Goal: Information Seeking & Learning: Learn about a topic

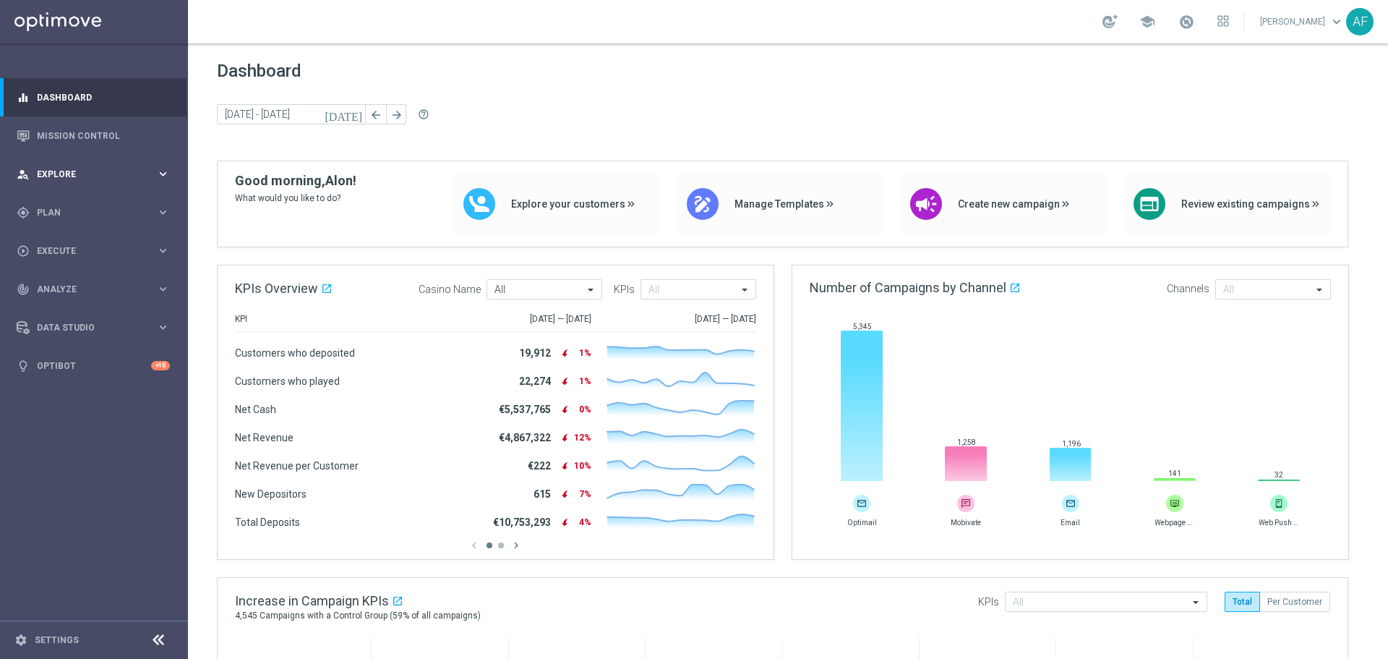
click at [78, 170] on span "Explore" at bounding box center [96, 174] width 119 height 9
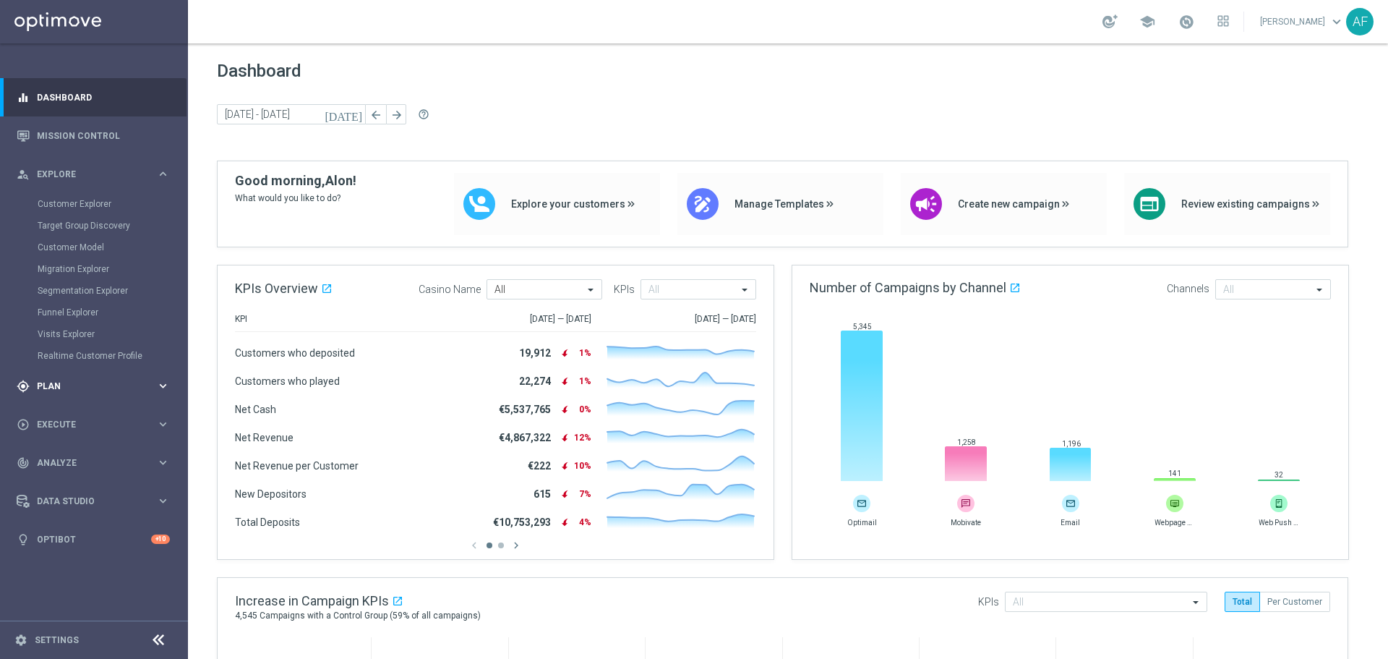
click at [60, 380] on div "gps_fixed Plan" at bounding box center [87, 386] width 140 height 13
click at [82, 369] on div "play_circle_outline Execute keyboard_arrow_right" at bounding box center [93, 359] width 187 height 38
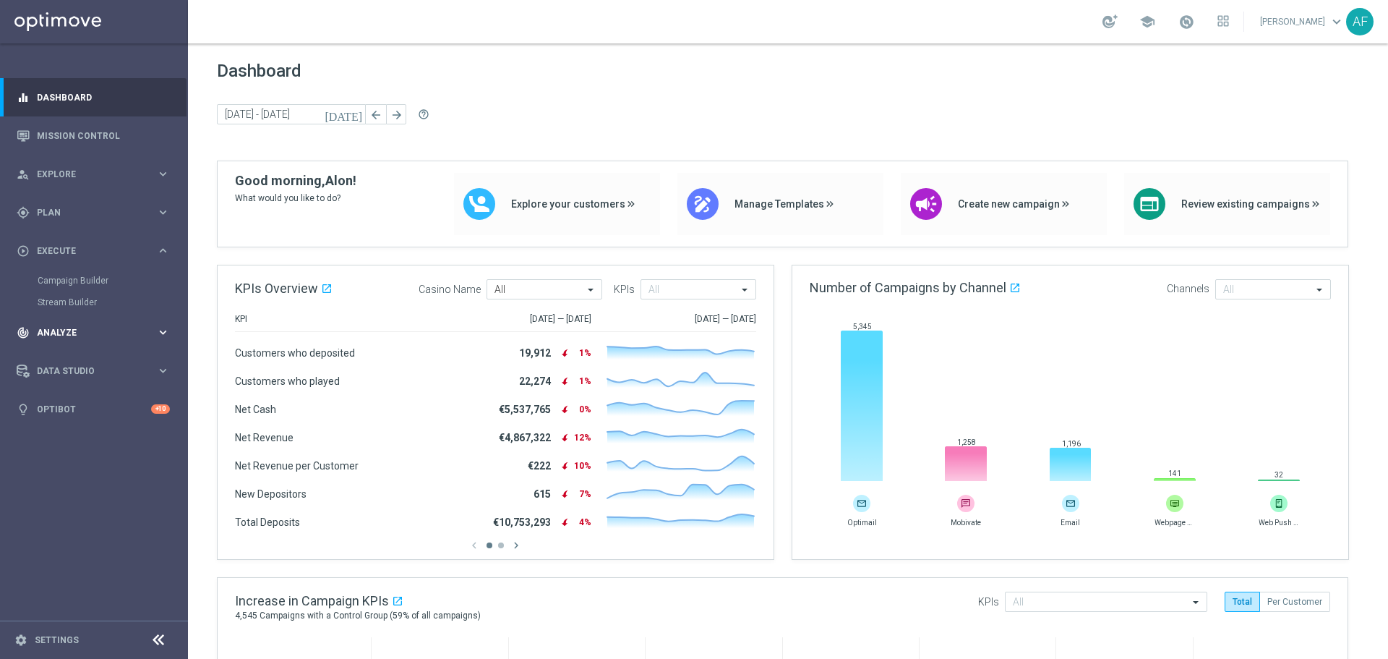
click at [89, 345] on div "track_changes Analyze keyboard_arrow_right" at bounding box center [93, 332] width 187 height 38
click at [92, 322] on link "Customer 360" at bounding box center [94, 319] width 113 height 12
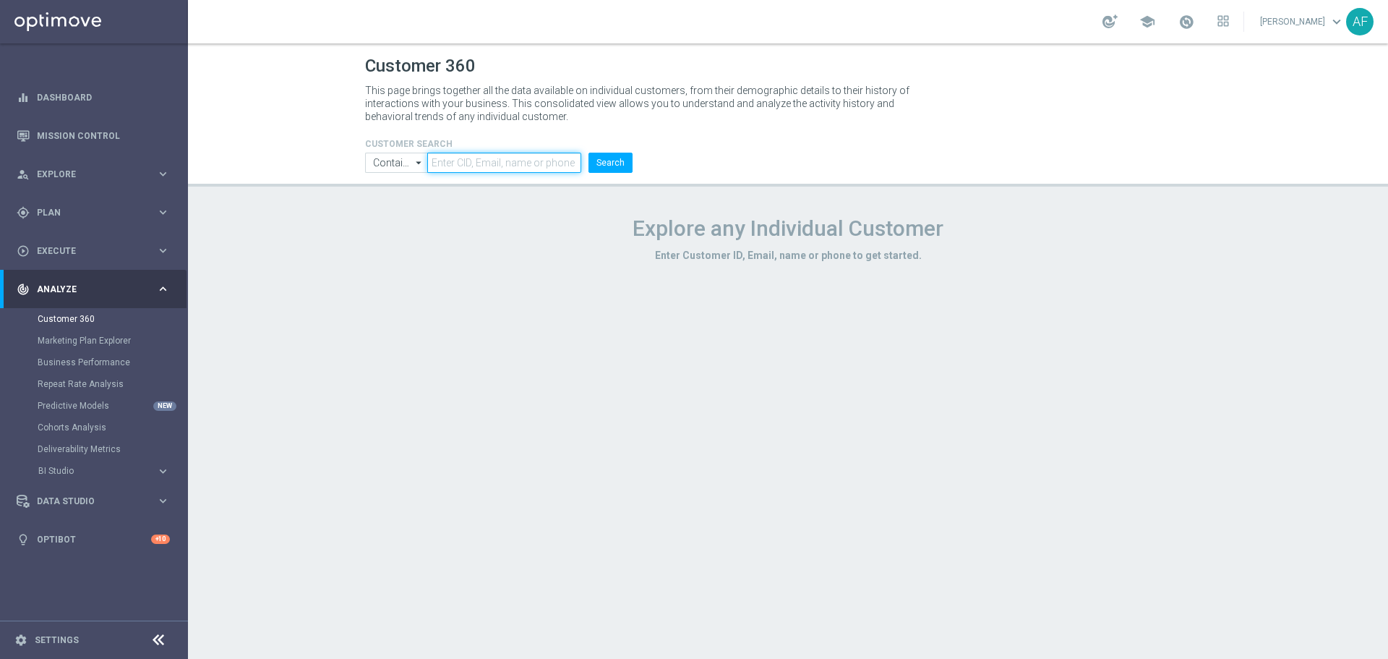
click at [483, 154] on input "text" at bounding box center [504, 163] width 154 height 20
paste input "963351675318212"
type input "963351675318212"
click at [612, 155] on button "Search" at bounding box center [610, 163] width 44 height 20
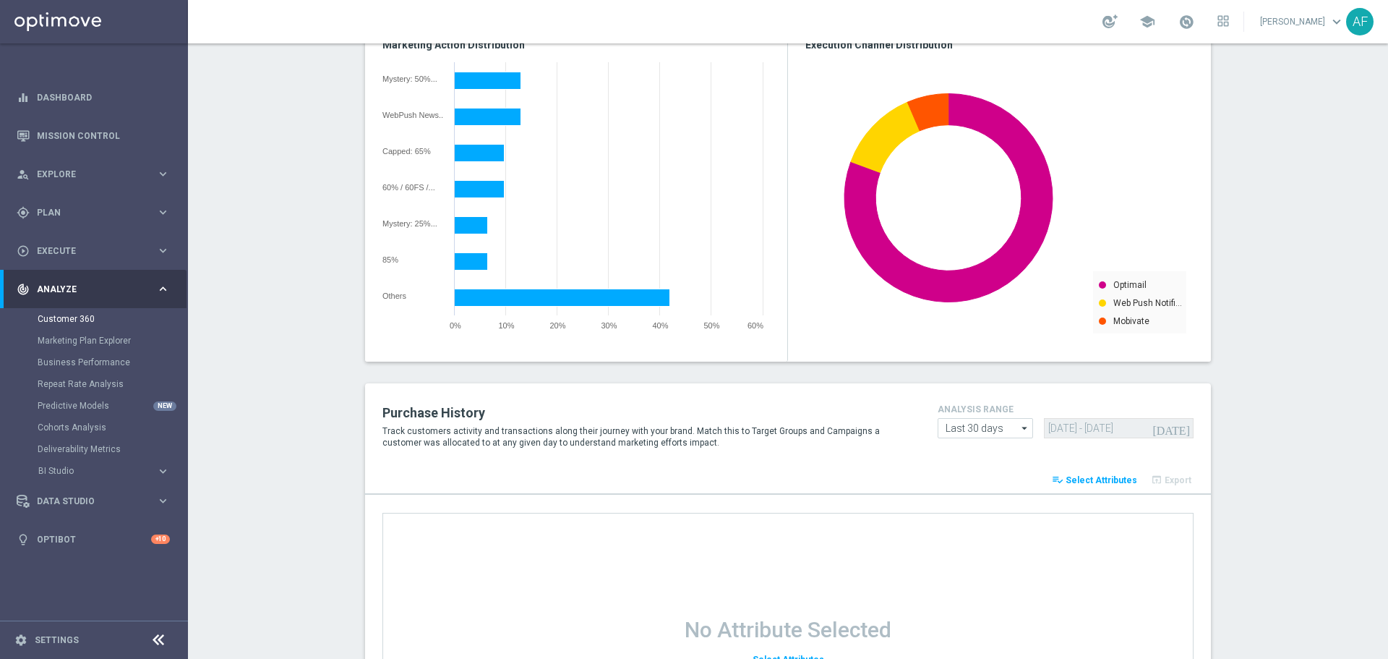
scroll to position [1348, 0]
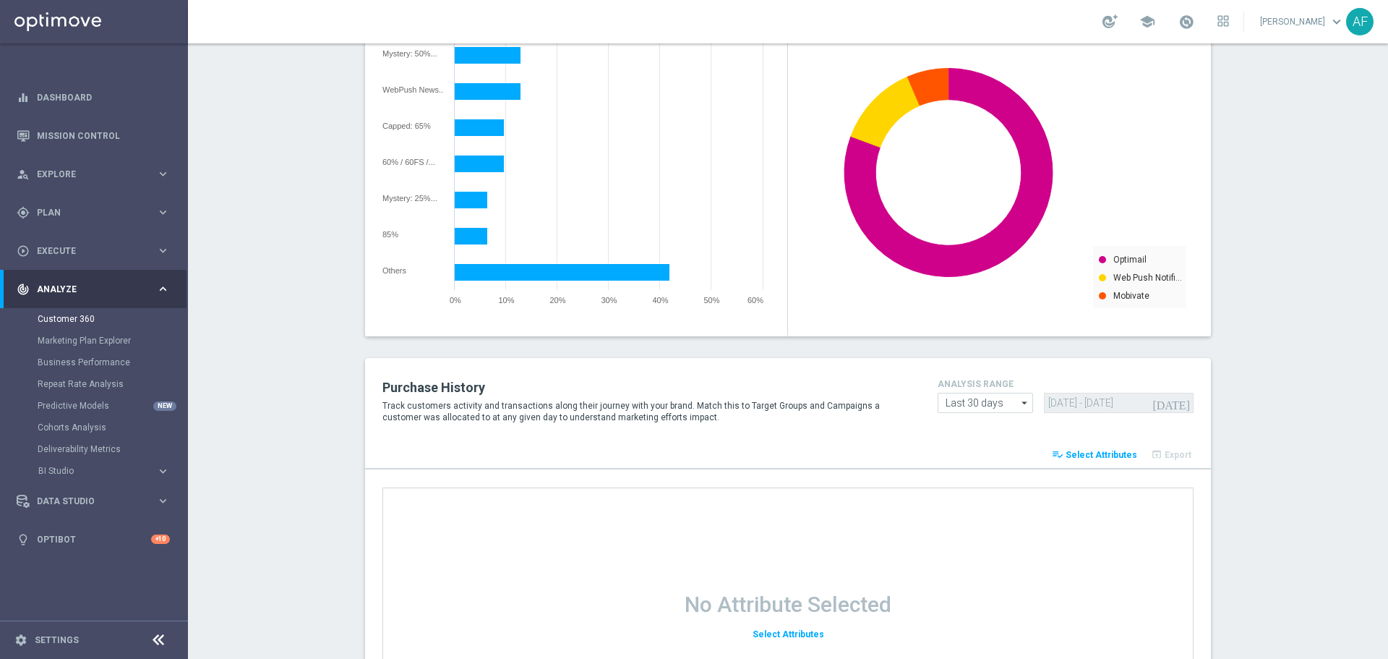
click at [1110, 456] on span "Select Attributes" at bounding box center [1102, 455] width 72 height 10
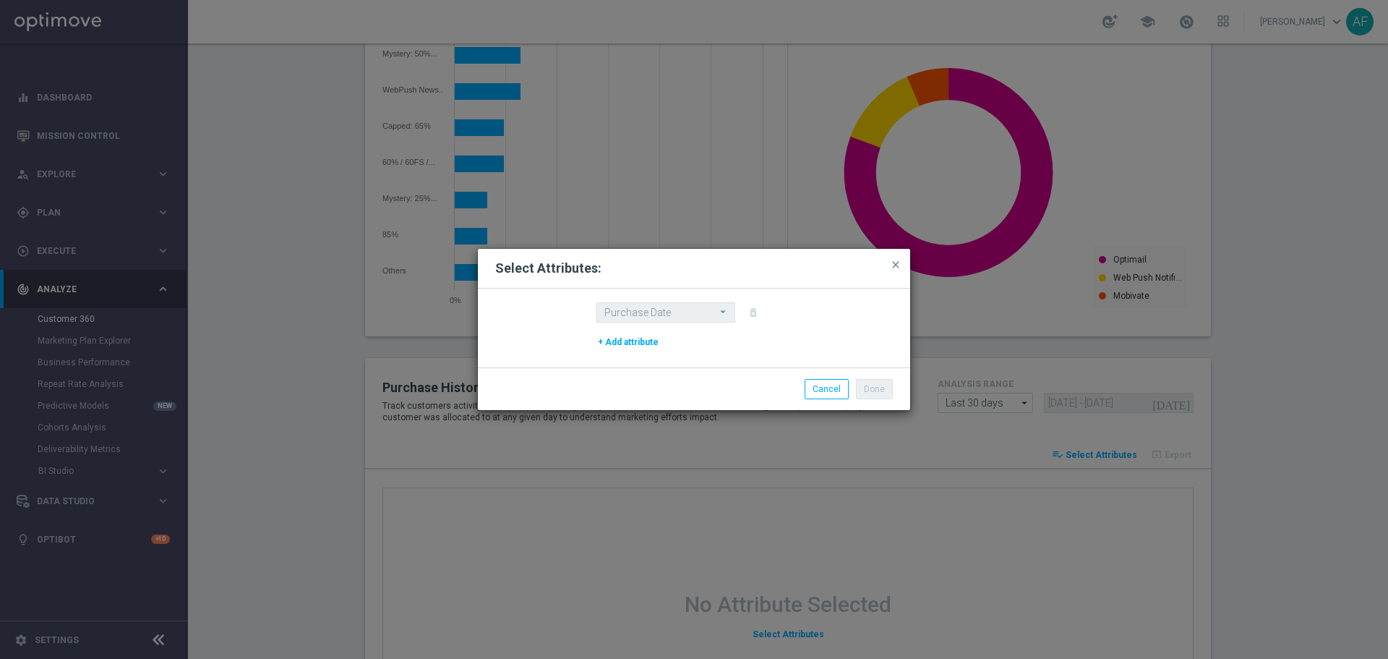
click at [896, 272] on button "close" at bounding box center [895, 264] width 14 height 17
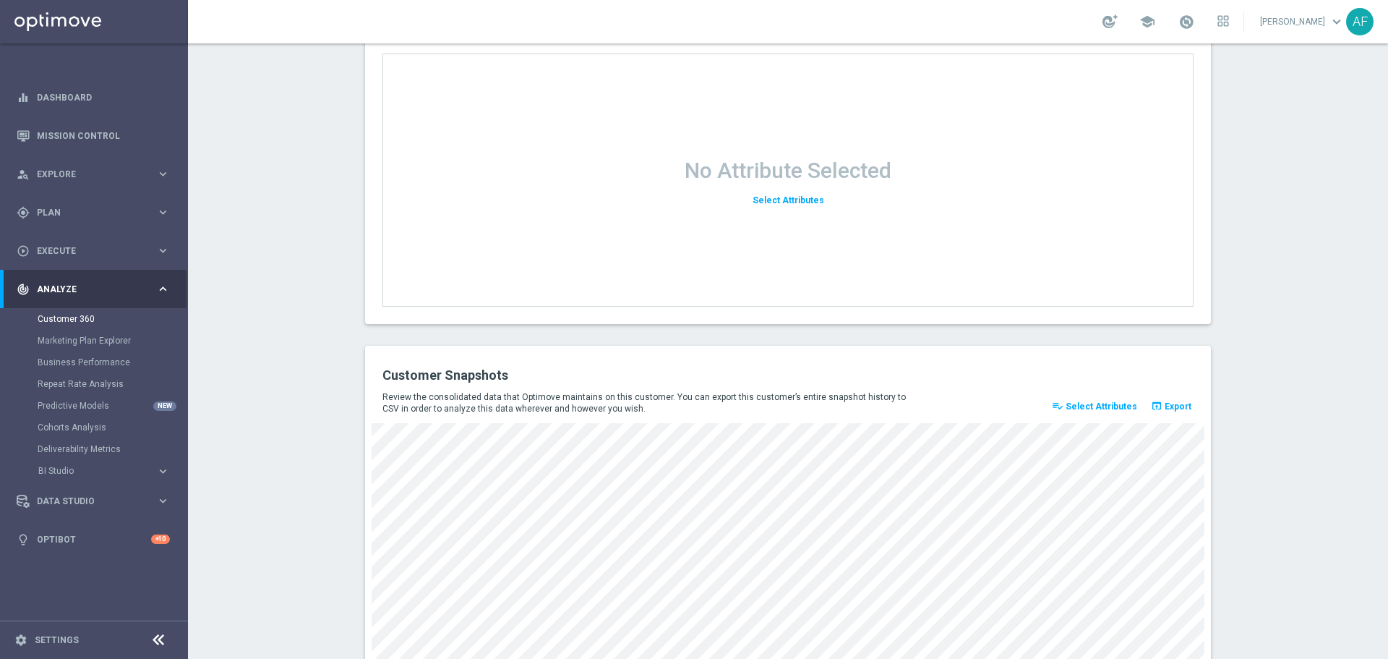
scroll to position [1854, 0]
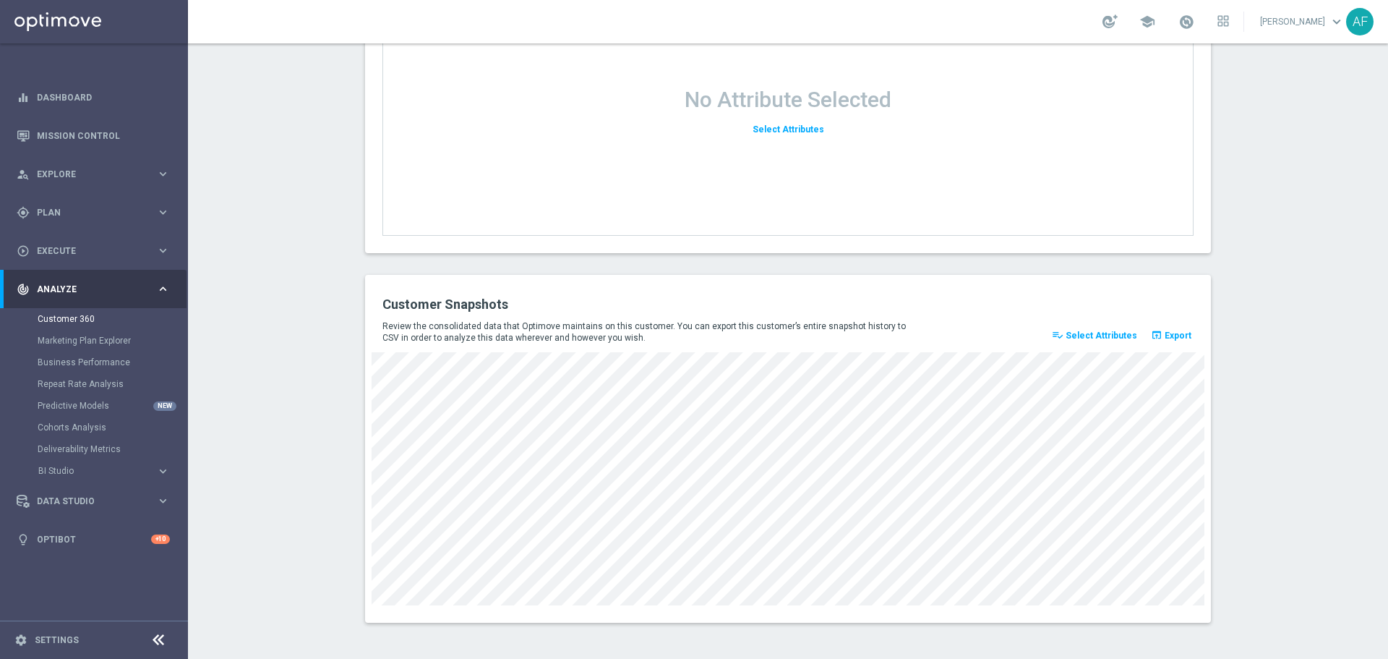
click at [1097, 333] on span "Select Attributes" at bounding box center [1102, 335] width 72 height 10
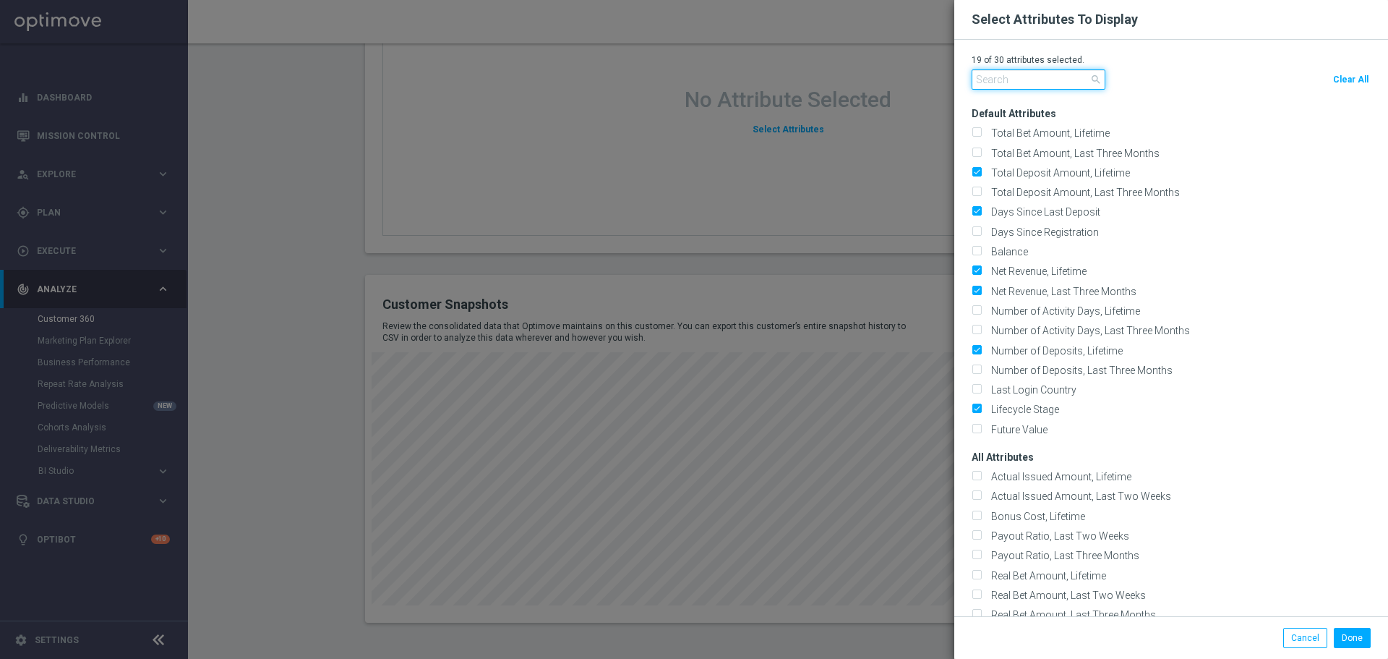
click at [1016, 79] on input "text" at bounding box center [1039, 79] width 134 height 20
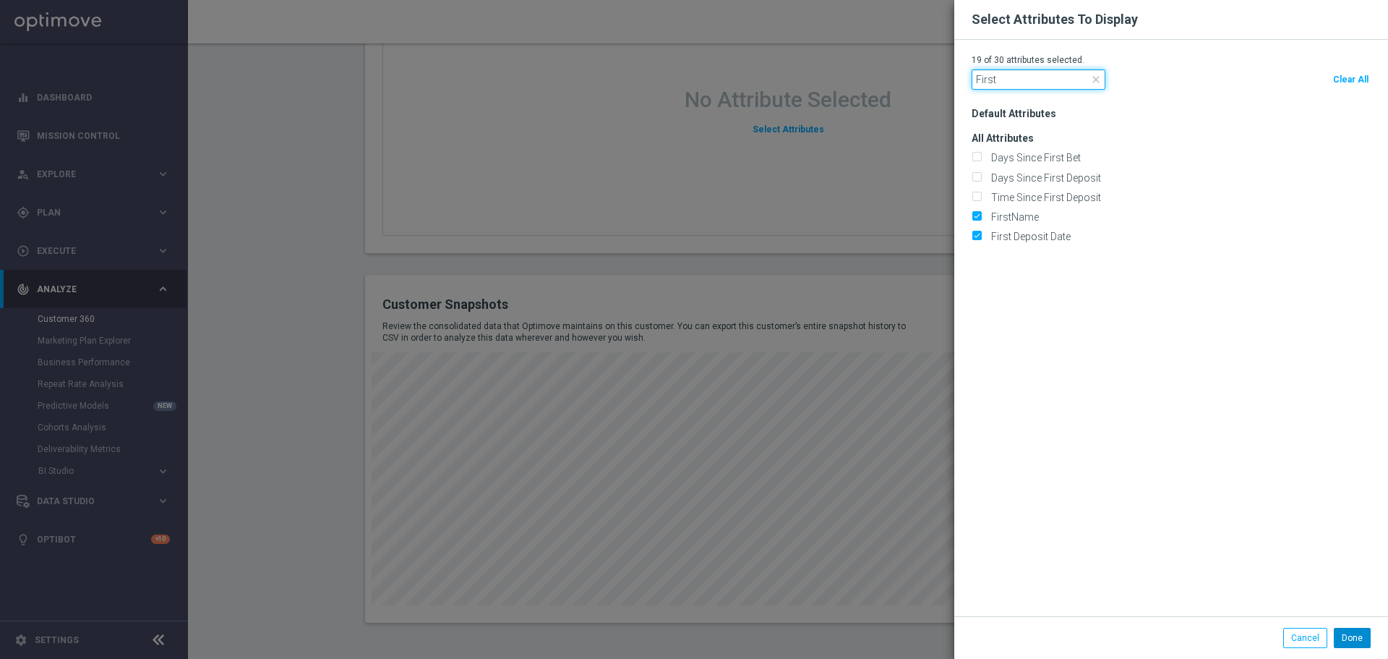
type input "First"
click at [1359, 633] on button "Done" at bounding box center [1352, 638] width 37 height 20
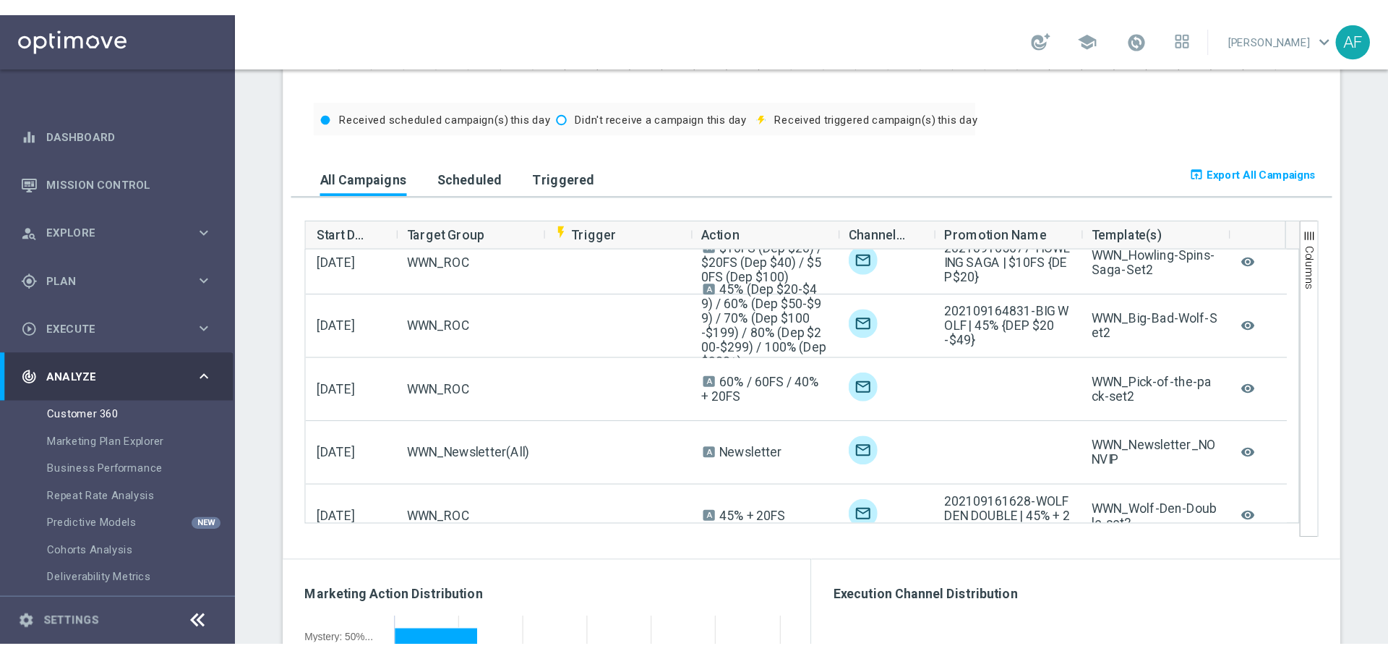
scroll to position [842, 0]
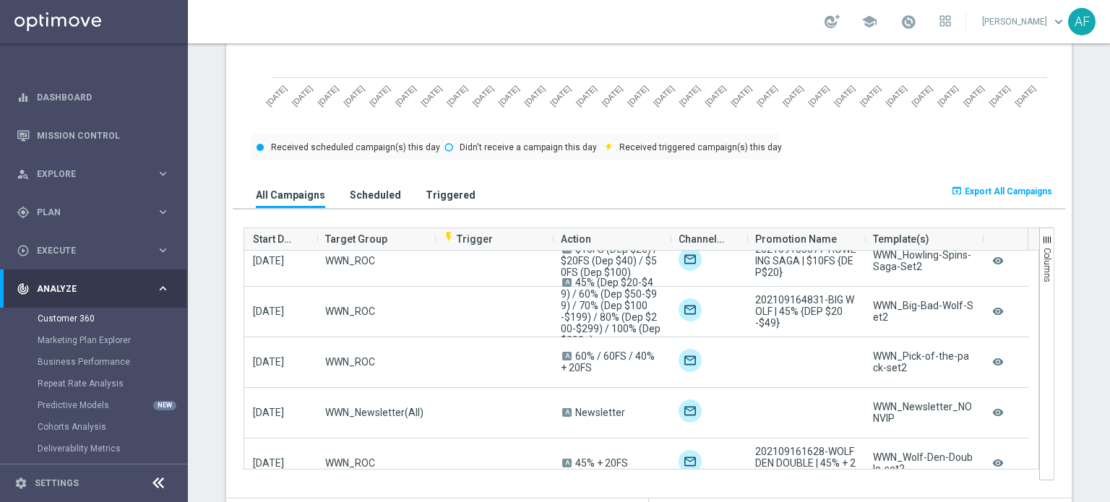
drag, startPoint x: 97, startPoint y: 135, endPoint x: 212, endPoint y: 68, distance: 133.2
click at [215, 67] on div "ACCOUNT CATEGORY: real_user more_vert CONSENT STATUS View Consent History FIRST…" at bounding box center [649, 511] width 868 height 2289
click at [106, 288] on span "Analyze" at bounding box center [96, 289] width 119 height 9
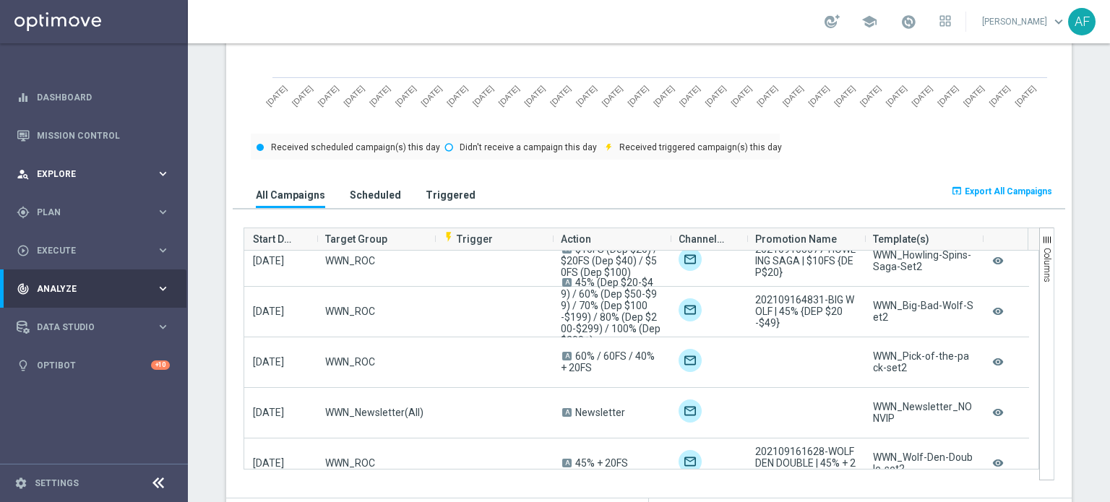
click at [98, 179] on div "person_search Explore" at bounding box center [87, 174] width 140 height 13
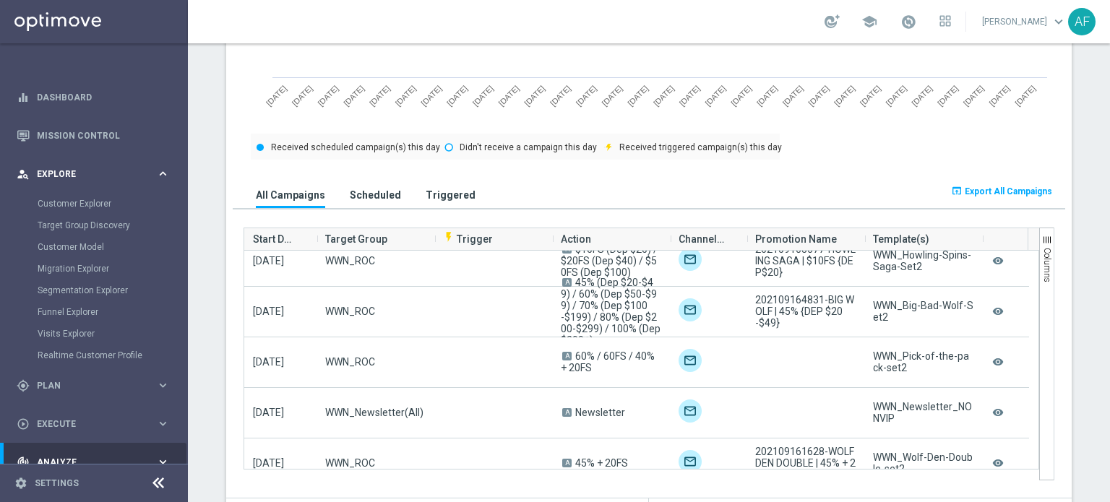
click at [95, 178] on span "Explore" at bounding box center [96, 174] width 119 height 9
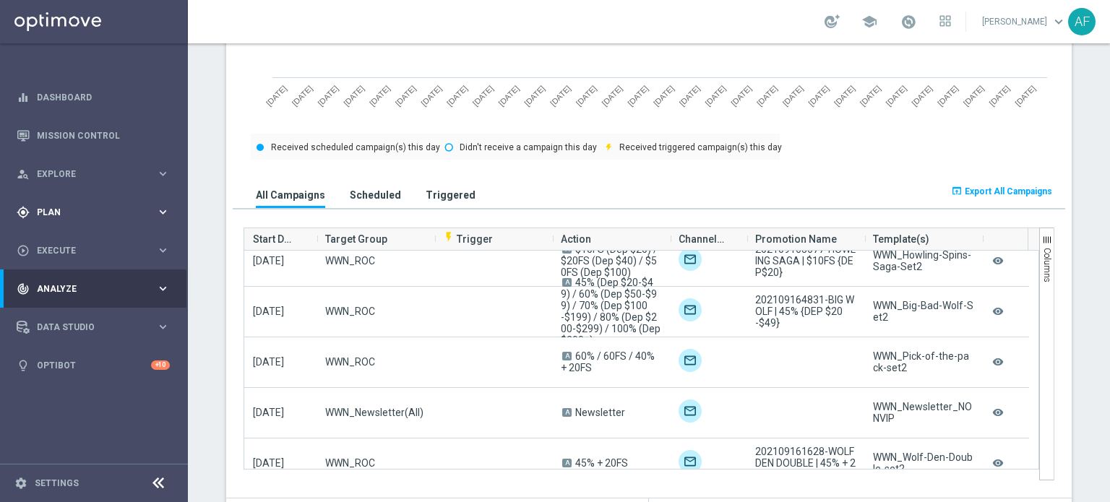
click at [93, 215] on span "Plan" at bounding box center [96, 212] width 119 height 9
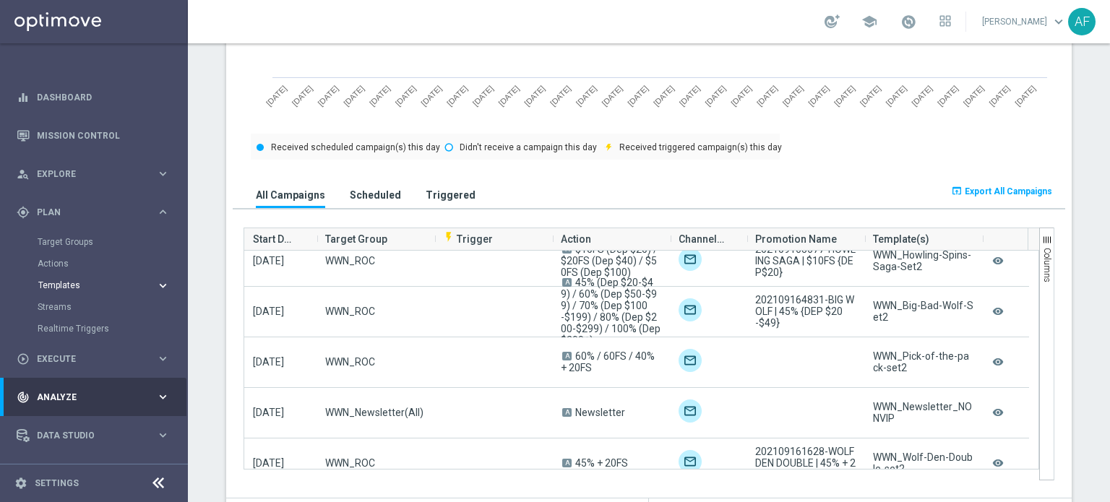
click at [72, 281] on span "Templates" at bounding box center [89, 285] width 103 height 9
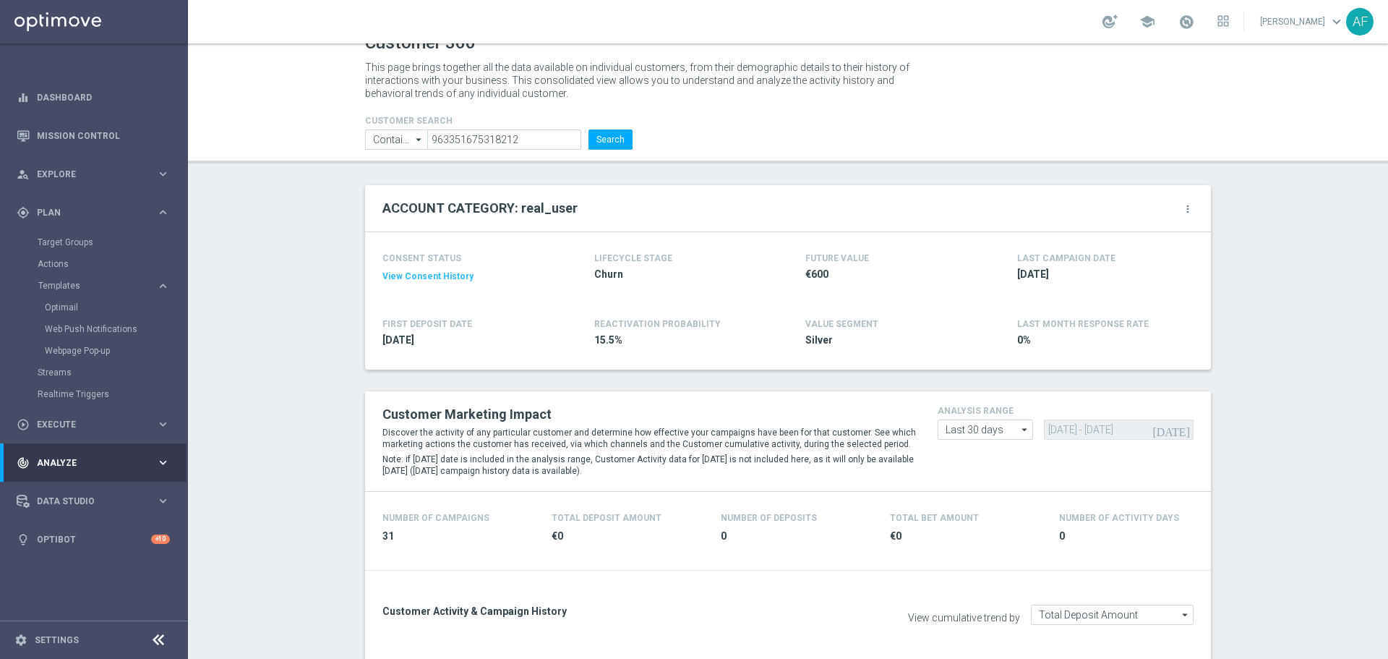
scroll to position [0, 0]
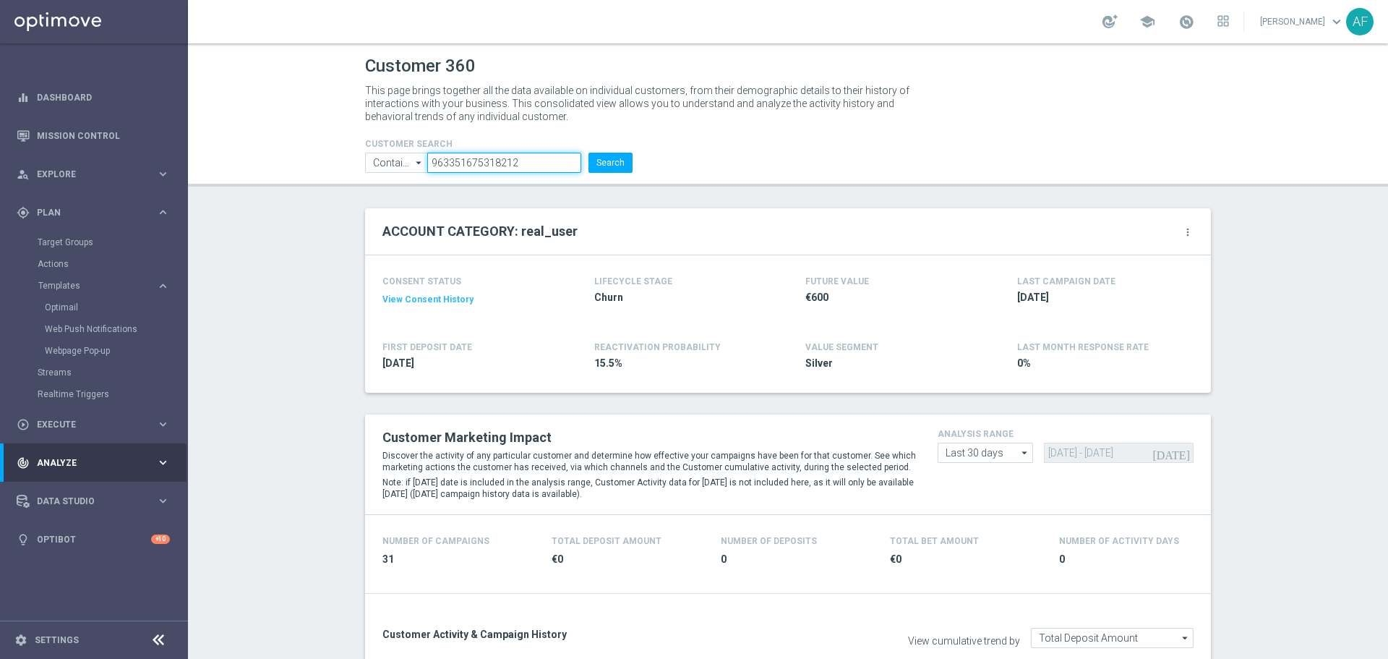
drag, startPoint x: 513, startPoint y: 163, endPoint x: 395, endPoint y: 149, distance: 119.4
click at [395, 149] on form "CUSTOMER SEARCH Contains Contains arrow_drop_down Show Selected 0 of NaN Contai…" at bounding box center [498, 156] width 267 height 34
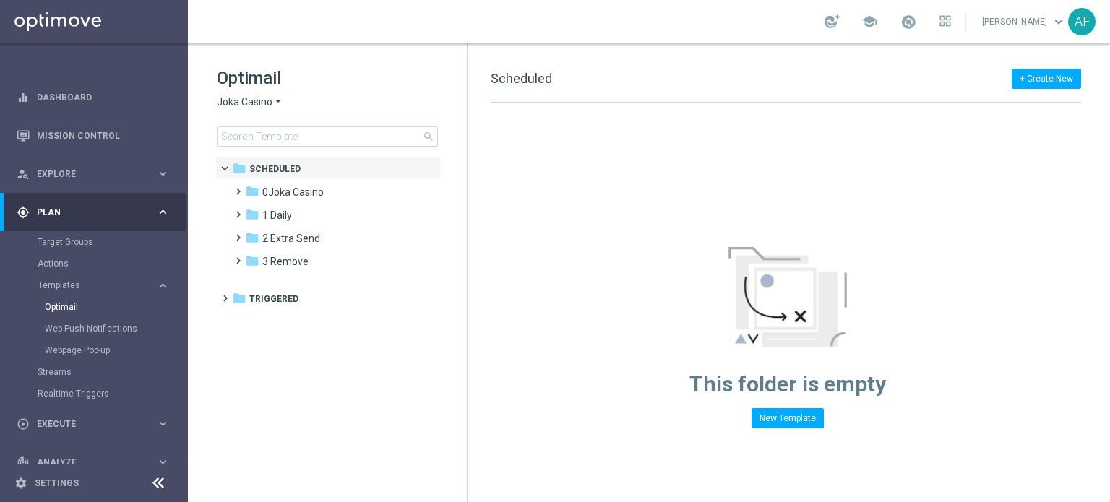
click at [267, 106] on span "Joka Casino" at bounding box center [245, 102] width 56 height 14
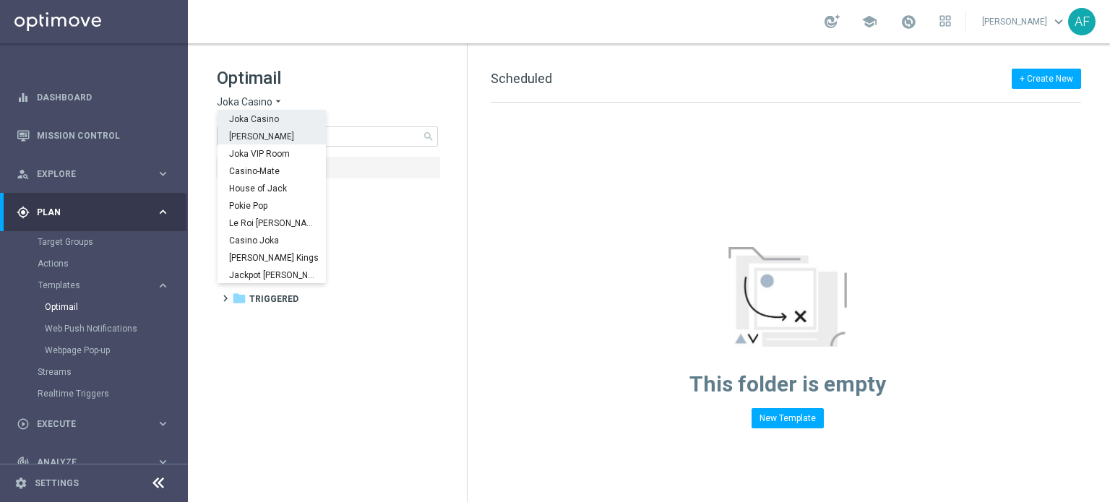
click at [0, 0] on span "King Johnnie" at bounding box center [0, 0] width 0 height 0
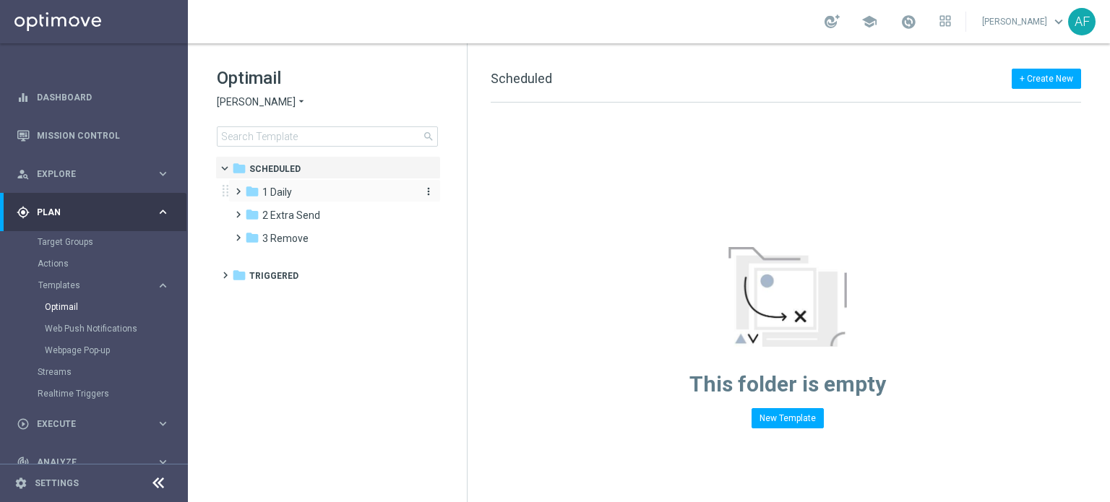
click at [295, 187] on div "folder 1 Daily" at bounding box center [328, 192] width 166 height 17
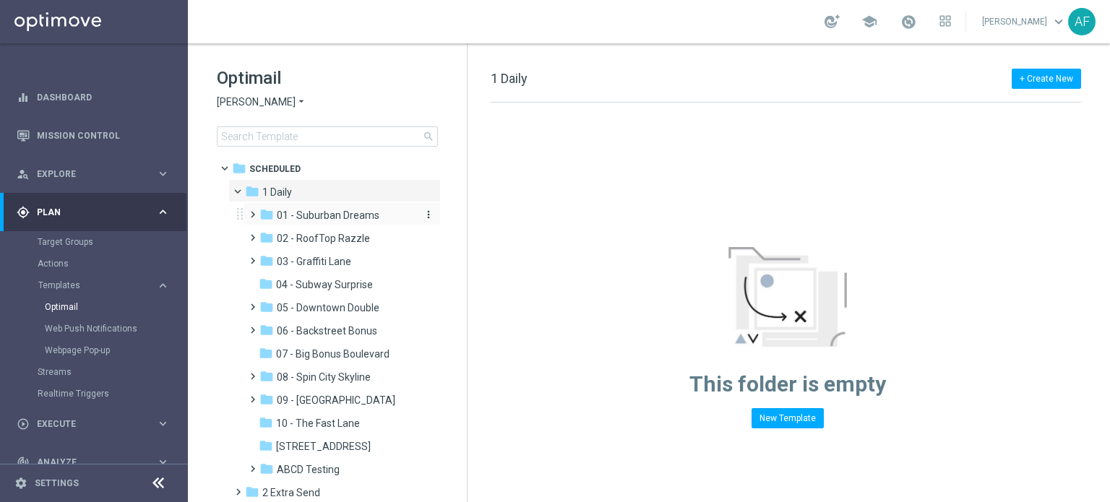
click at [330, 218] on span "01 - Suburban Dreams" at bounding box center [328, 215] width 103 height 13
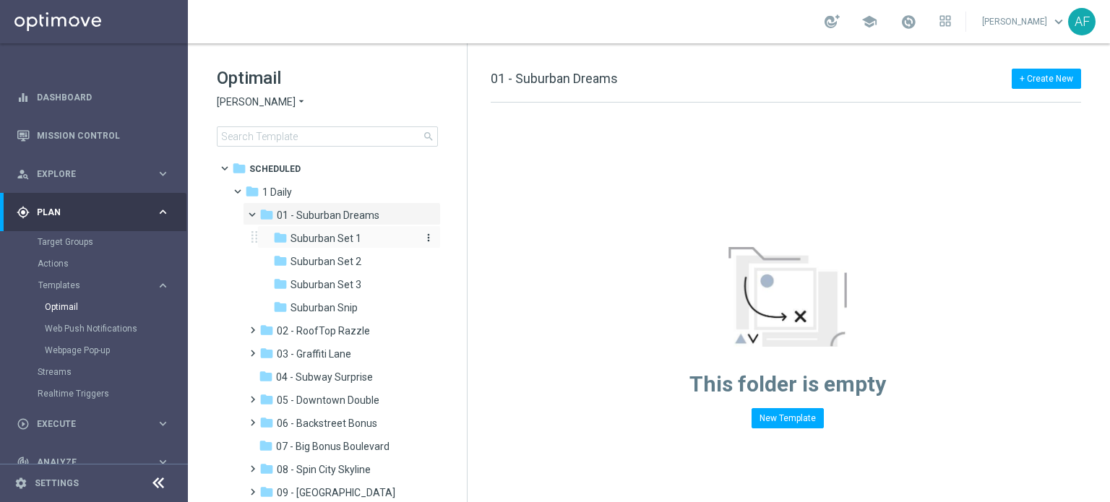
click at [337, 242] on span "Suburban Set 1" at bounding box center [326, 238] width 71 height 13
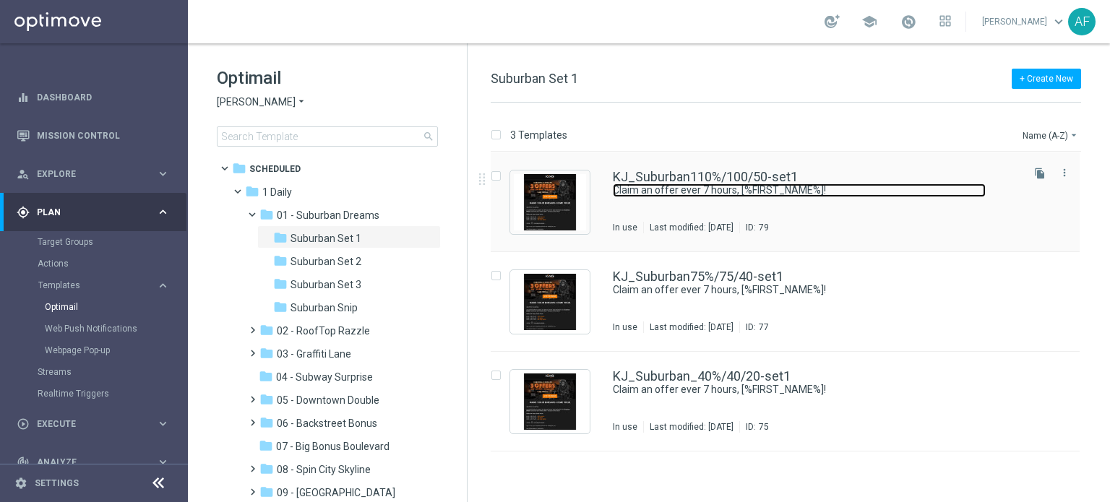
click at [694, 184] on link "Claim an offer ever 7 hours, [%FIRST_NAME%]!" at bounding box center [799, 191] width 373 height 14
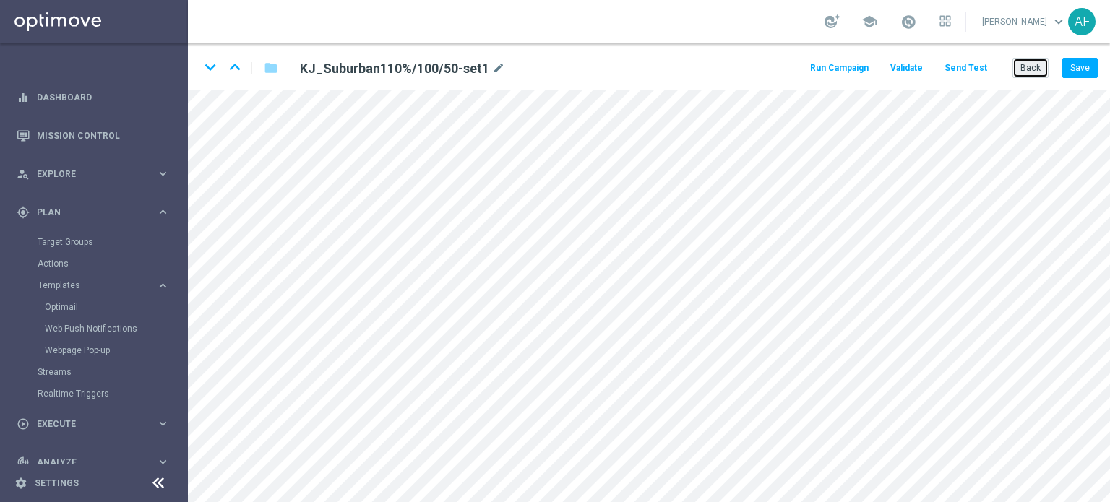
click at [1033, 72] on button "Back" at bounding box center [1031, 68] width 36 height 20
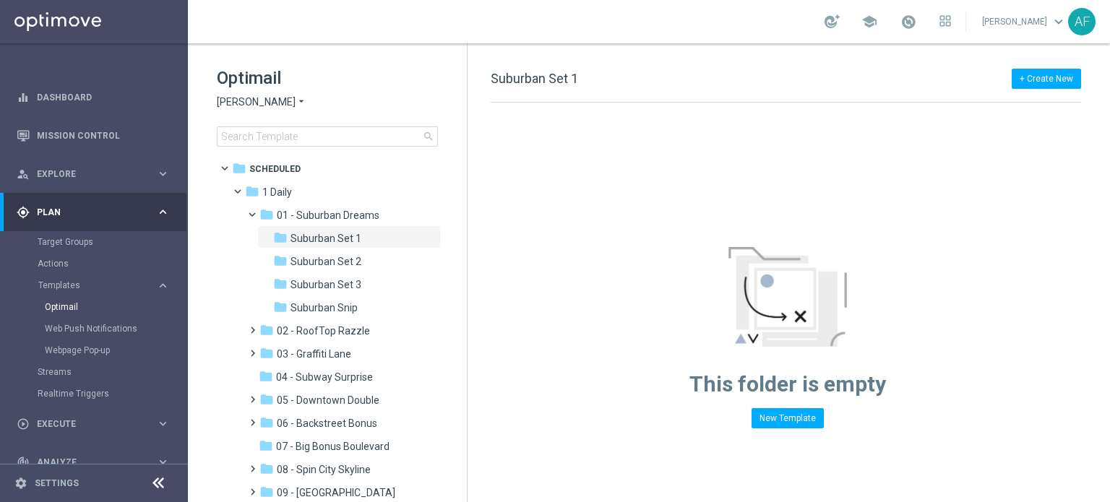
click at [296, 103] on icon "arrow_drop_down" at bounding box center [302, 102] width 12 height 14
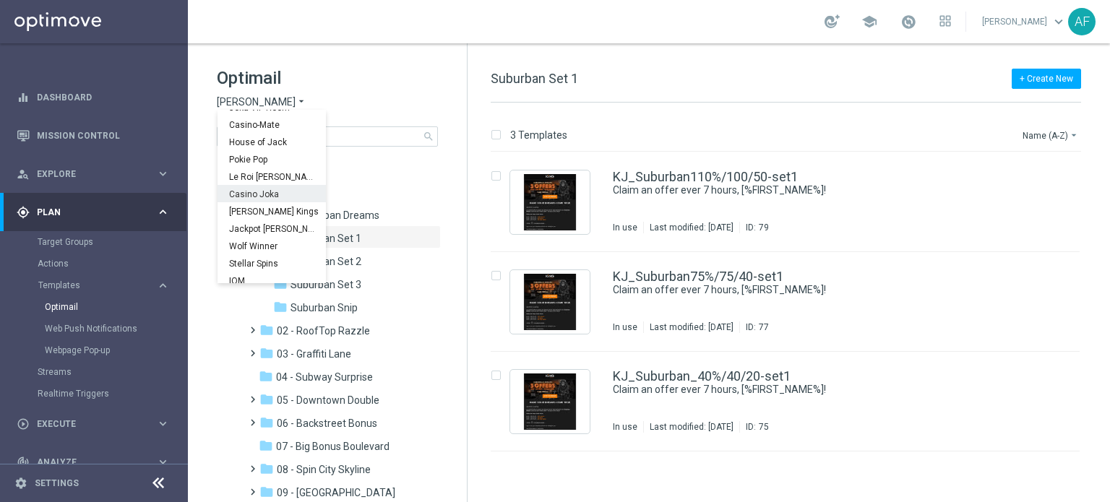
scroll to position [52, 0]
click at [252, 278] on div "IOM" at bounding box center [272, 274] width 108 height 17
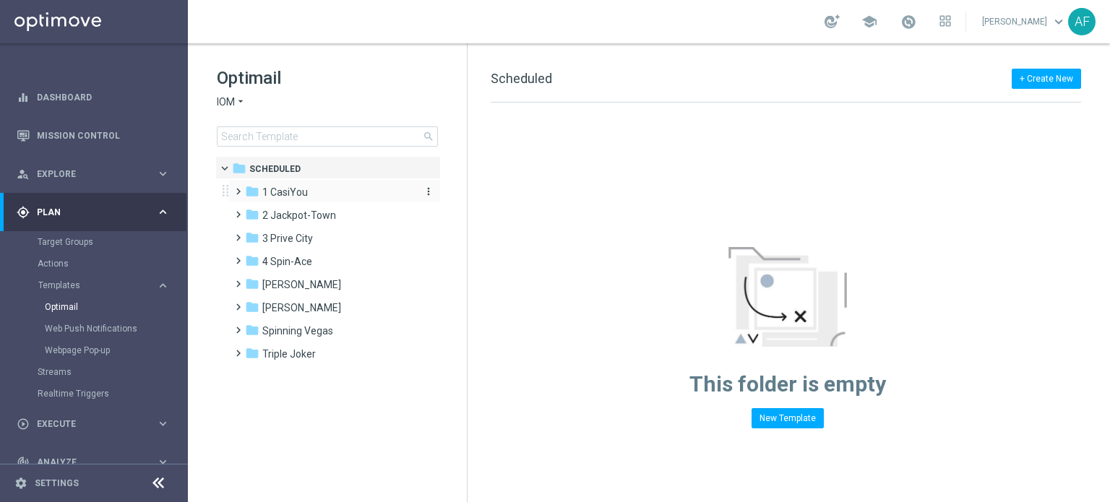
click at [294, 187] on span "1 CasiYou" at bounding box center [285, 192] width 46 height 13
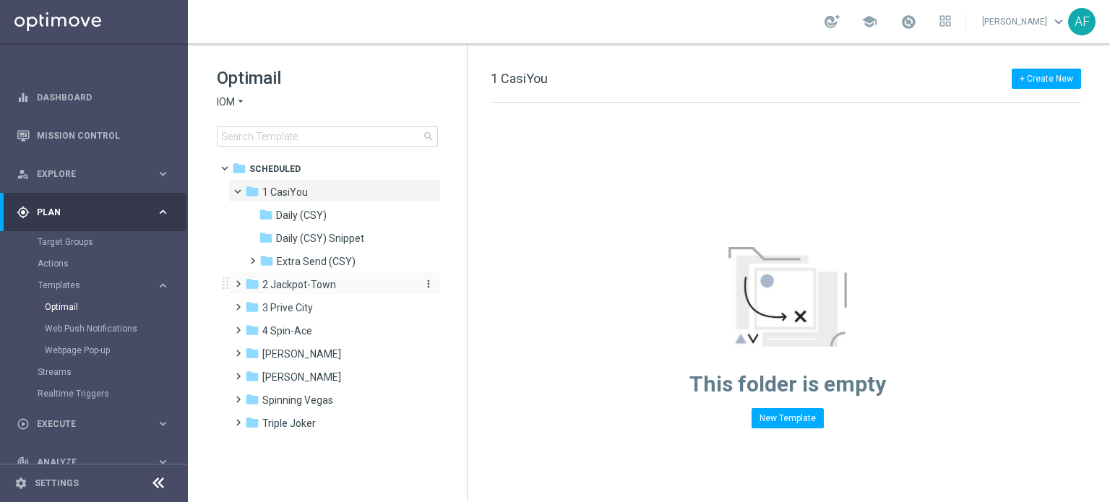
click at [296, 279] on span "2 Jackpot-Town" at bounding box center [299, 284] width 74 height 13
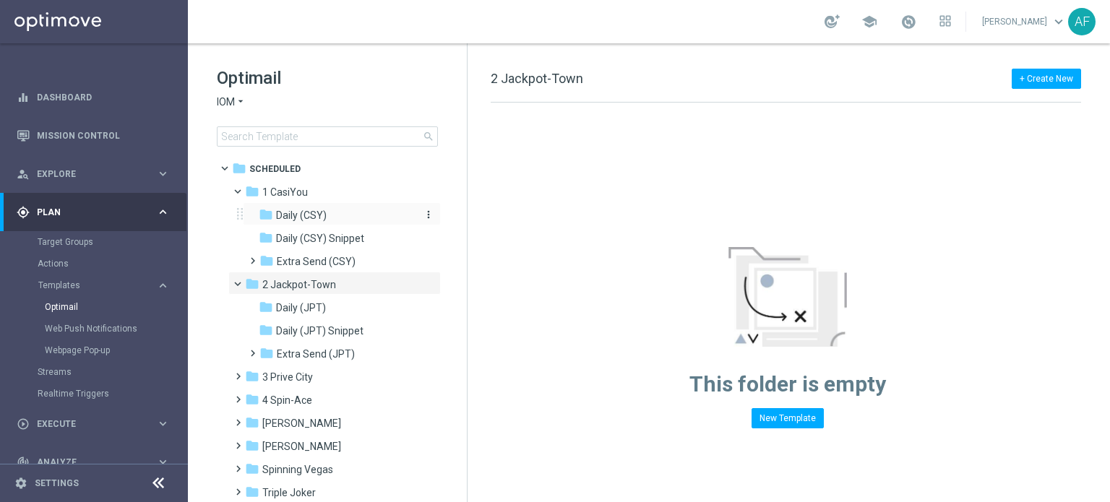
click at [327, 213] on div "folder Daily (CSY)" at bounding box center [336, 215] width 154 height 17
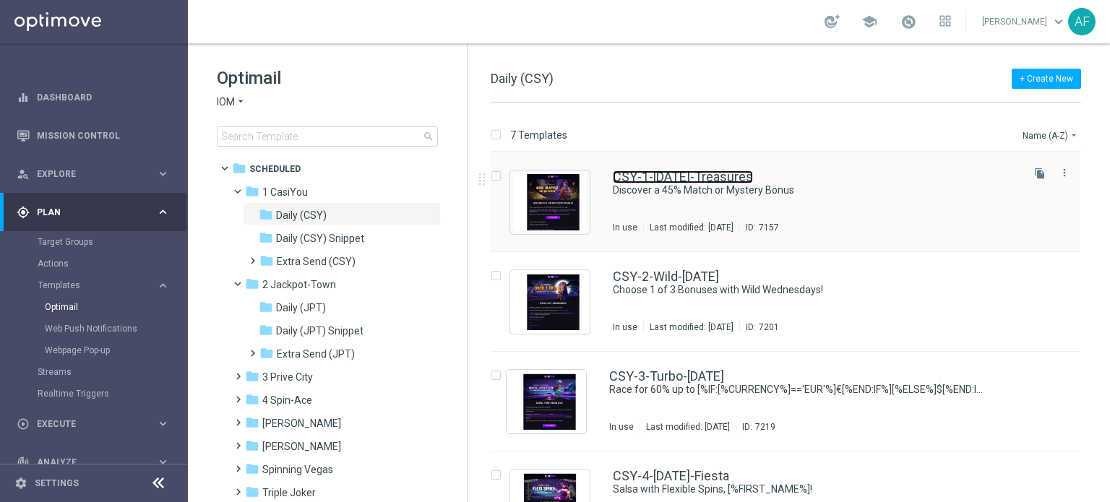
click at [717, 180] on link "CSY-1-Tuesday-Treasures" at bounding box center [683, 177] width 140 height 13
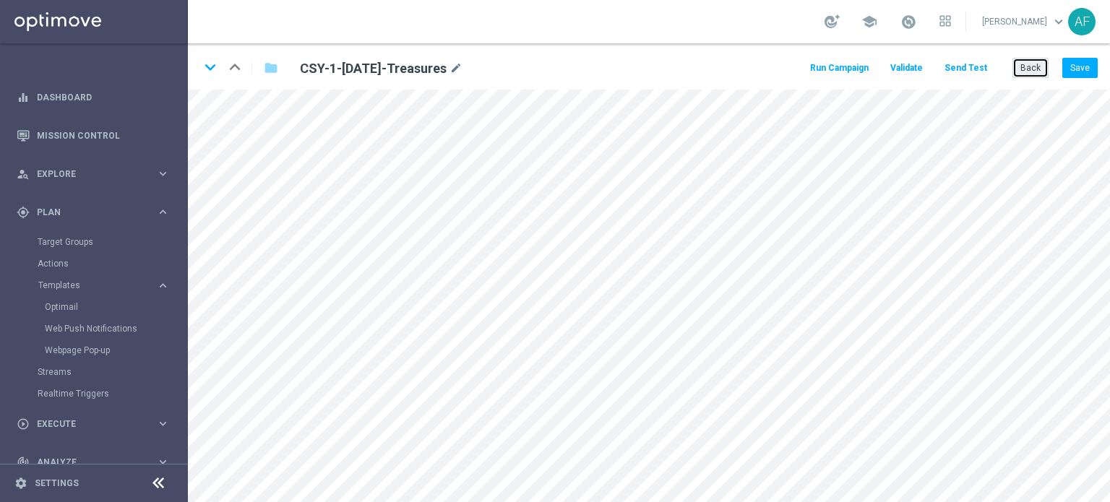
click at [1032, 72] on button "Back" at bounding box center [1031, 68] width 36 height 20
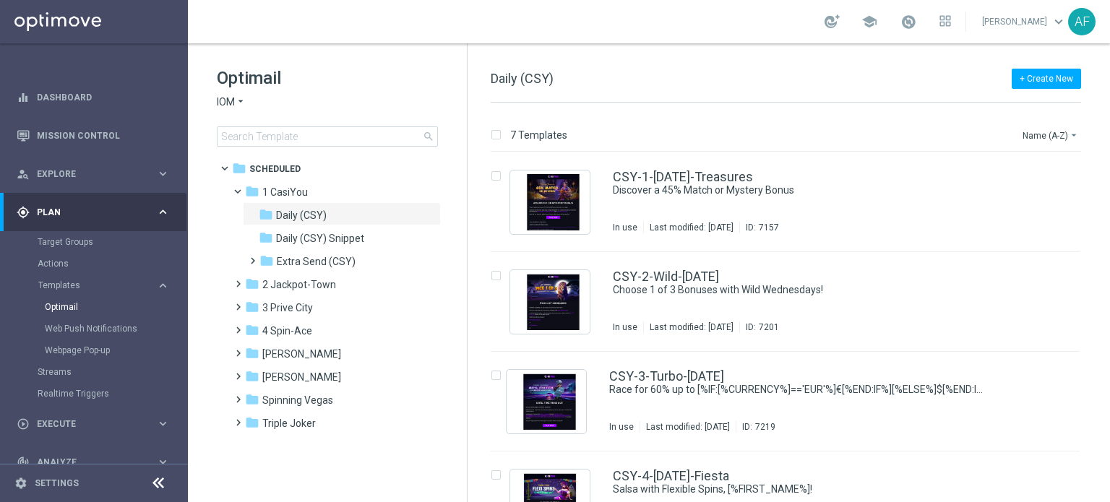
click at [239, 106] on icon "arrow_drop_down" at bounding box center [241, 102] width 12 height 14
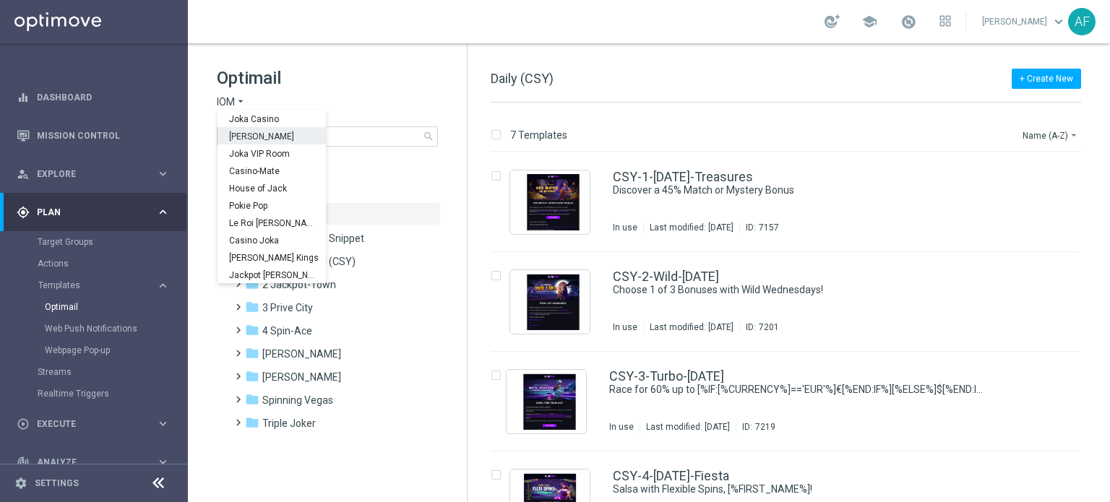
click at [0, 0] on span "King Johnnie" at bounding box center [0, 0] width 0 height 0
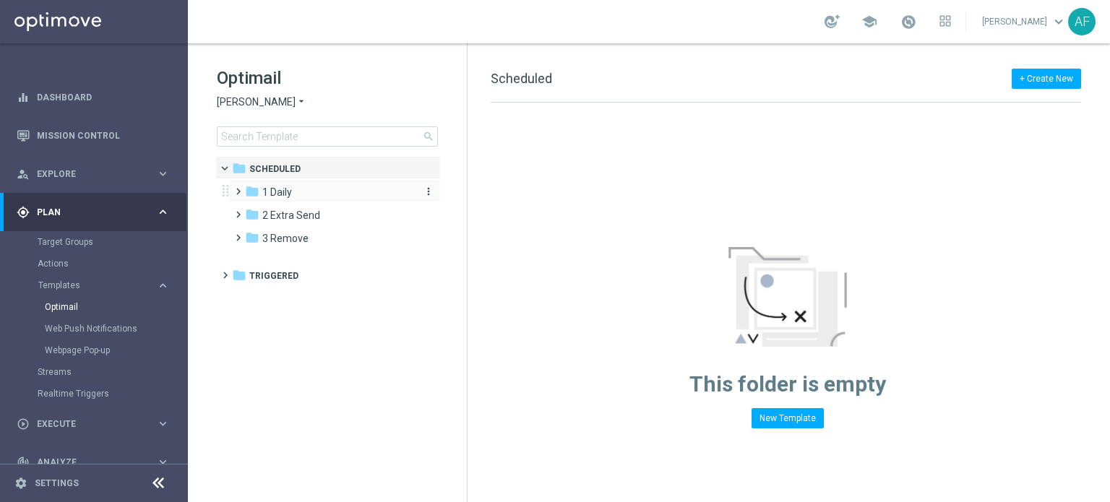
click at [295, 193] on div "folder 1 Daily" at bounding box center [328, 192] width 166 height 17
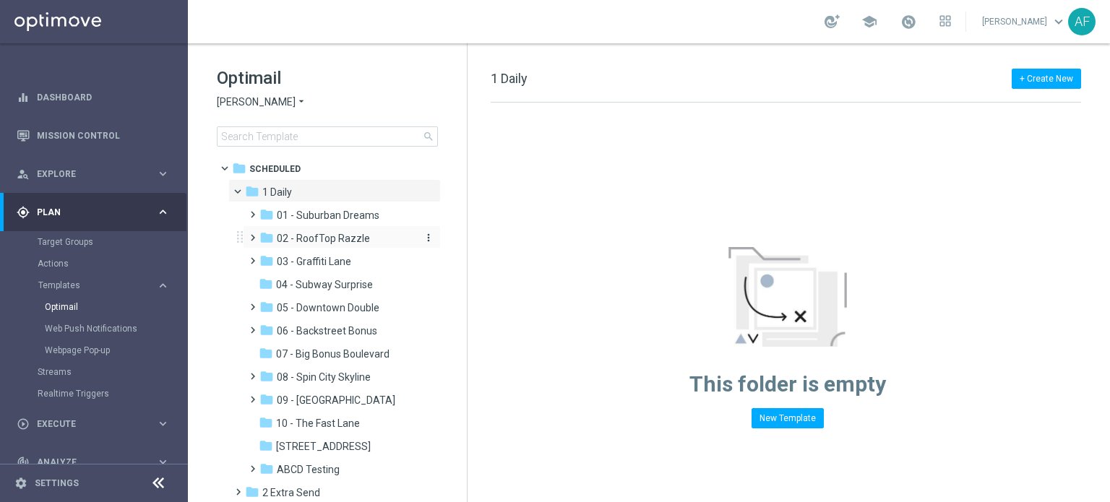
click at [321, 234] on span "02 - RoofTop Razzle" at bounding box center [323, 238] width 93 height 13
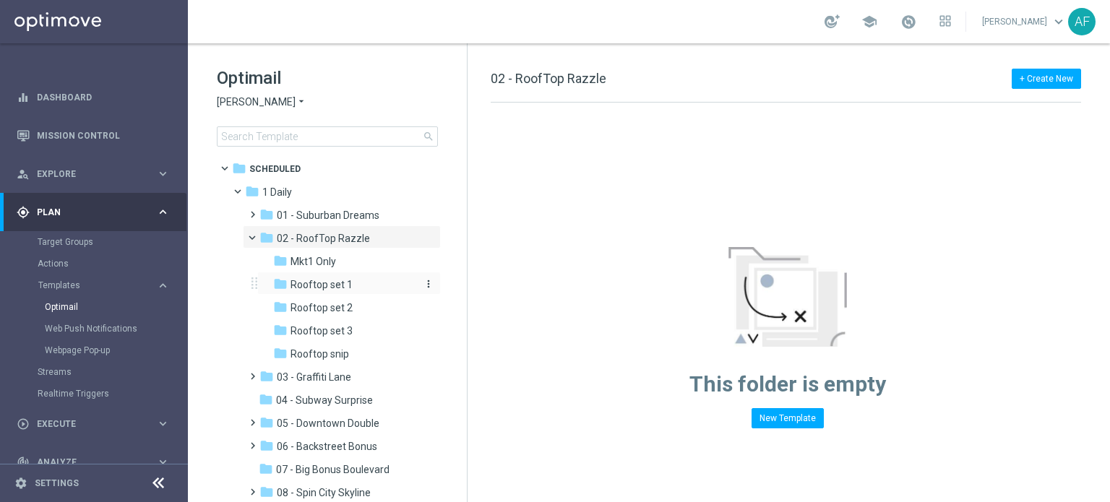
click at [361, 288] on div "folder Rooftop set 1" at bounding box center [344, 285] width 142 height 17
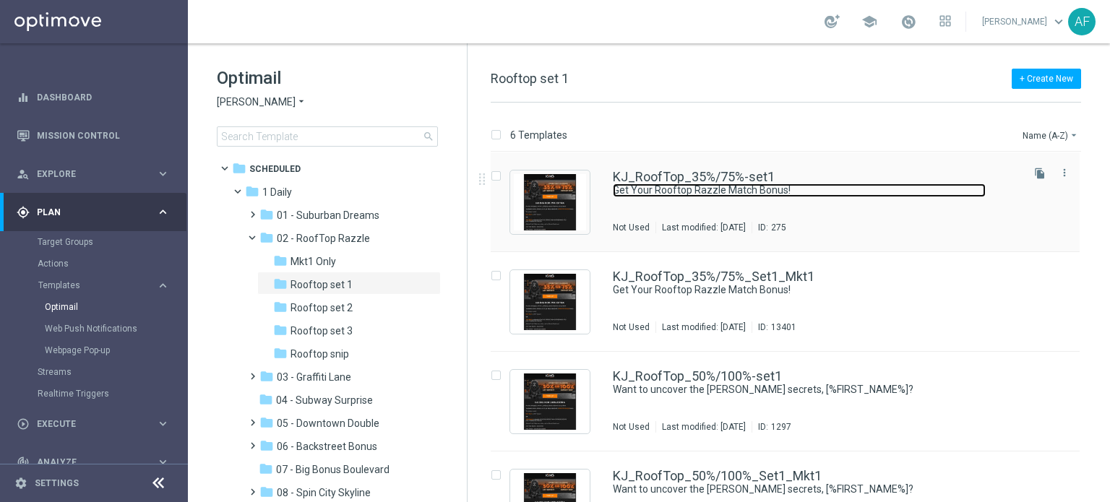
click at [682, 192] on link "Get Your Rooftop Razzle Match Bonus!" at bounding box center [799, 191] width 373 height 14
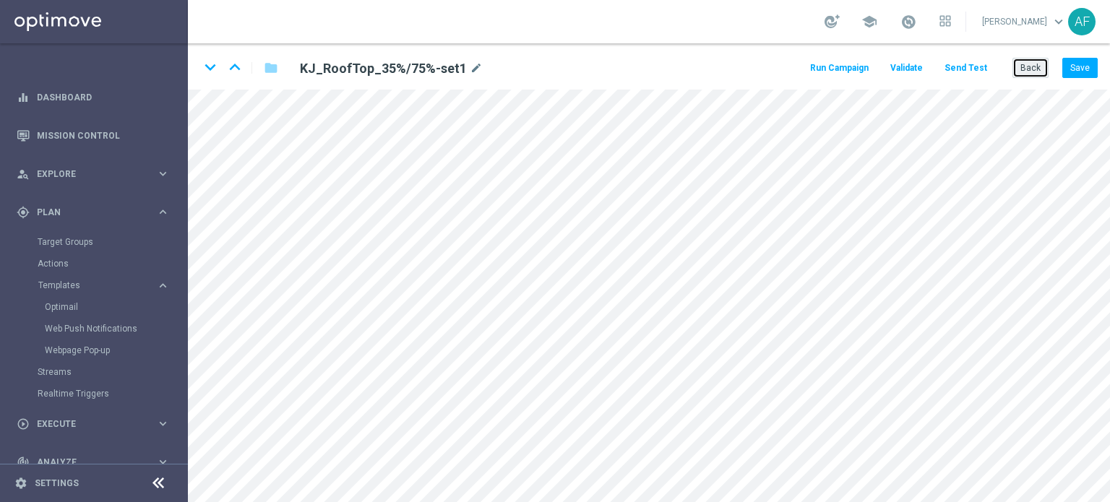
click at [1044, 67] on button "Back" at bounding box center [1031, 68] width 36 height 20
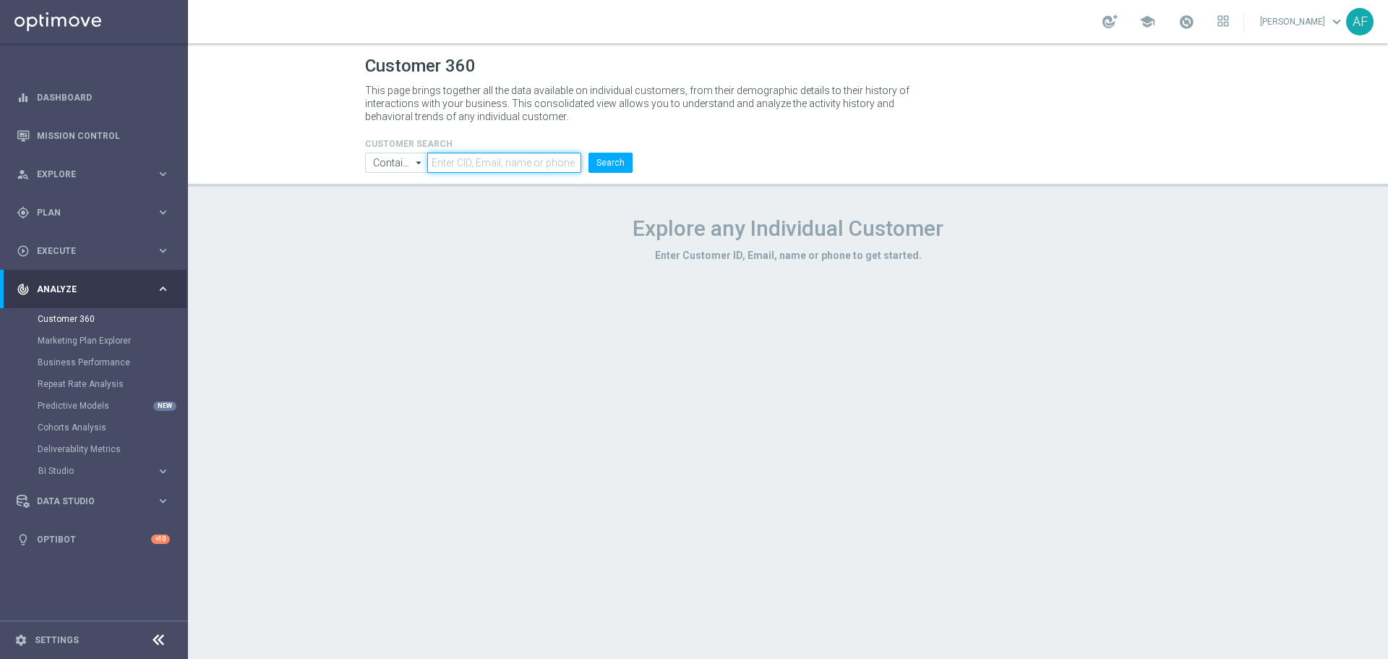
click at [481, 162] on input "text" at bounding box center [504, 163] width 154 height 20
paste input "898561748645563"
type input "898561748645563"
click at [604, 165] on button "Search" at bounding box center [610, 163] width 44 height 20
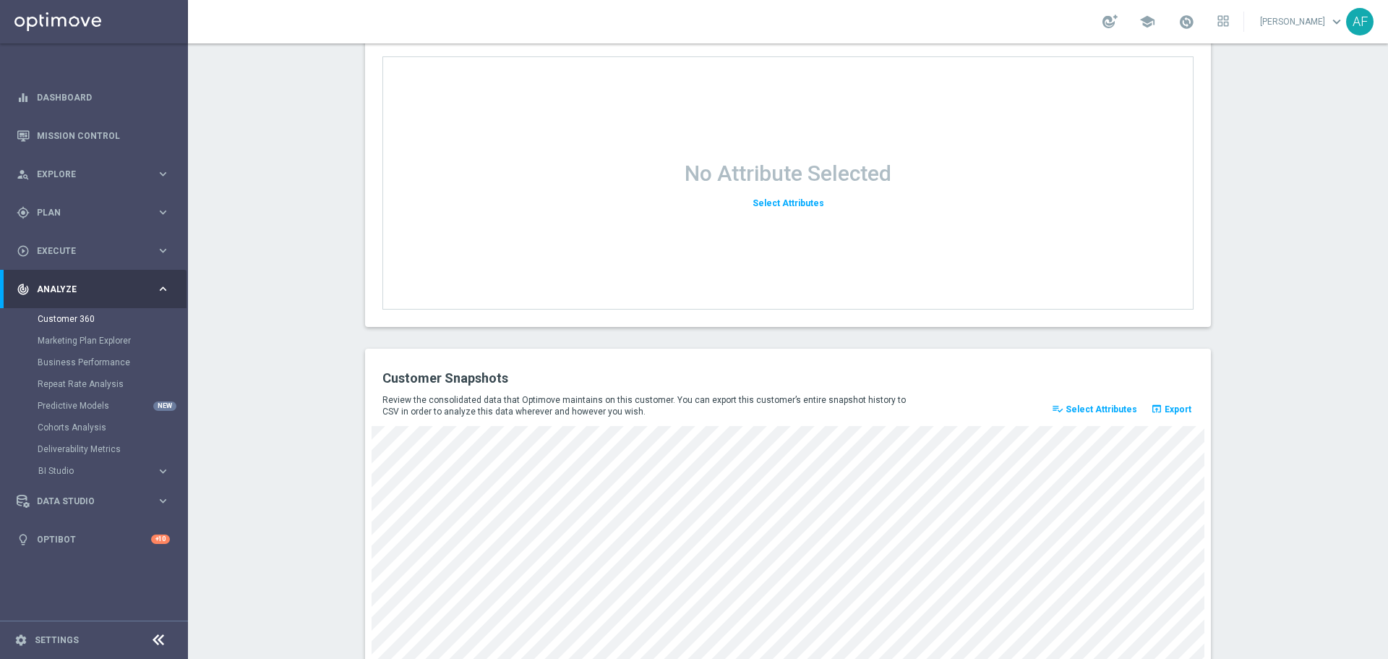
scroll to position [1854, 0]
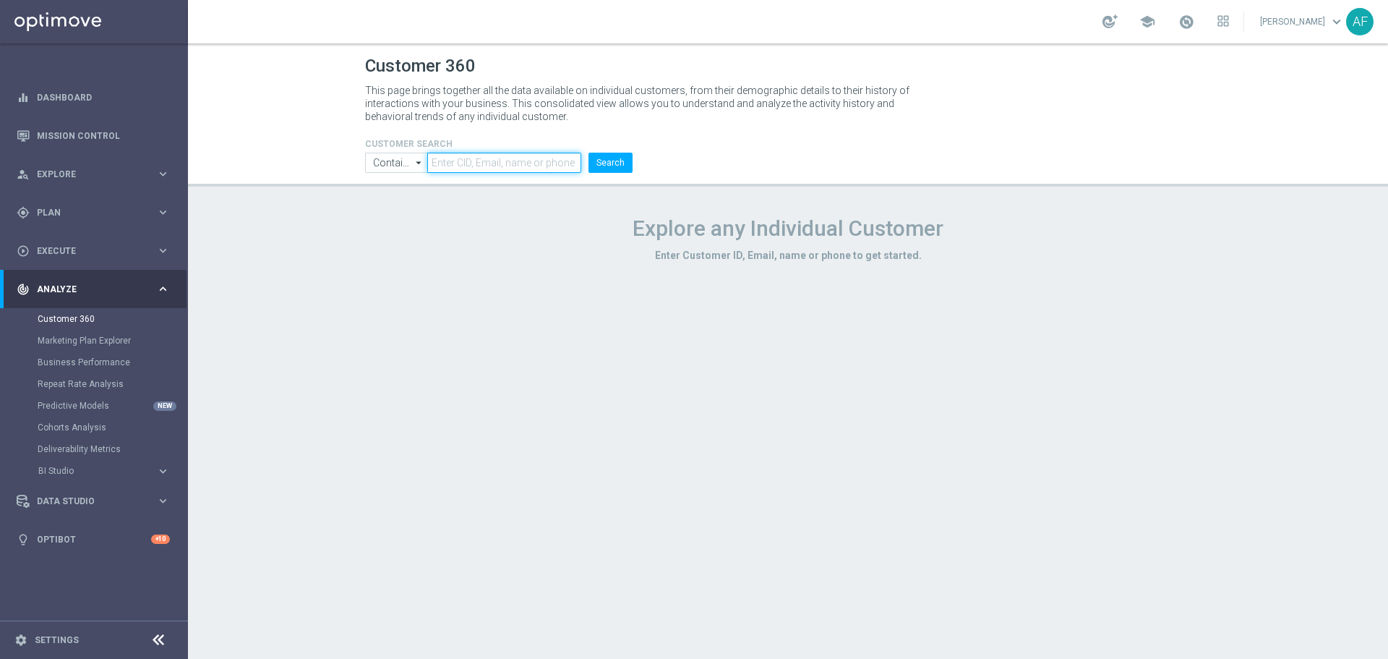
click at [545, 157] on input "text" at bounding box center [504, 163] width 154 height 20
paste input "241791755604462"
type input "241791755604462"
click at [620, 161] on button "Search" at bounding box center [610, 163] width 44 height 20
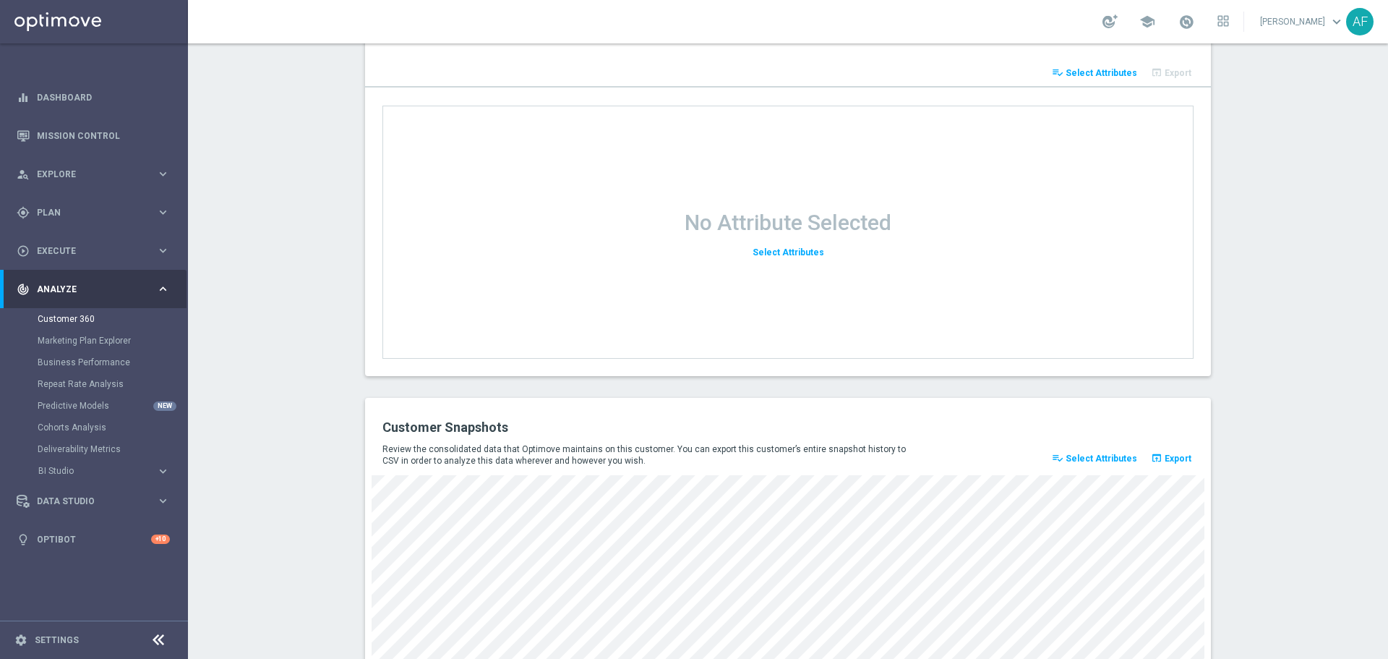
scroll to position [1807, 0]
